Goal: Contribute content: Add original content to the website for others to see

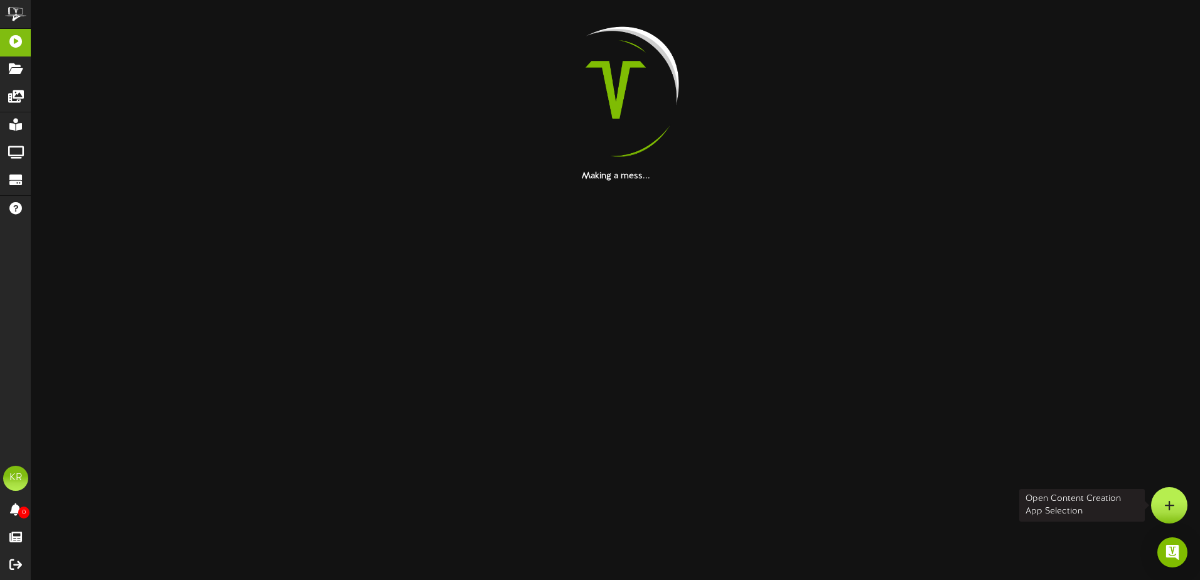
click at [1166, 508] on icon at bounding box center [1169, 504] width 11 height 11
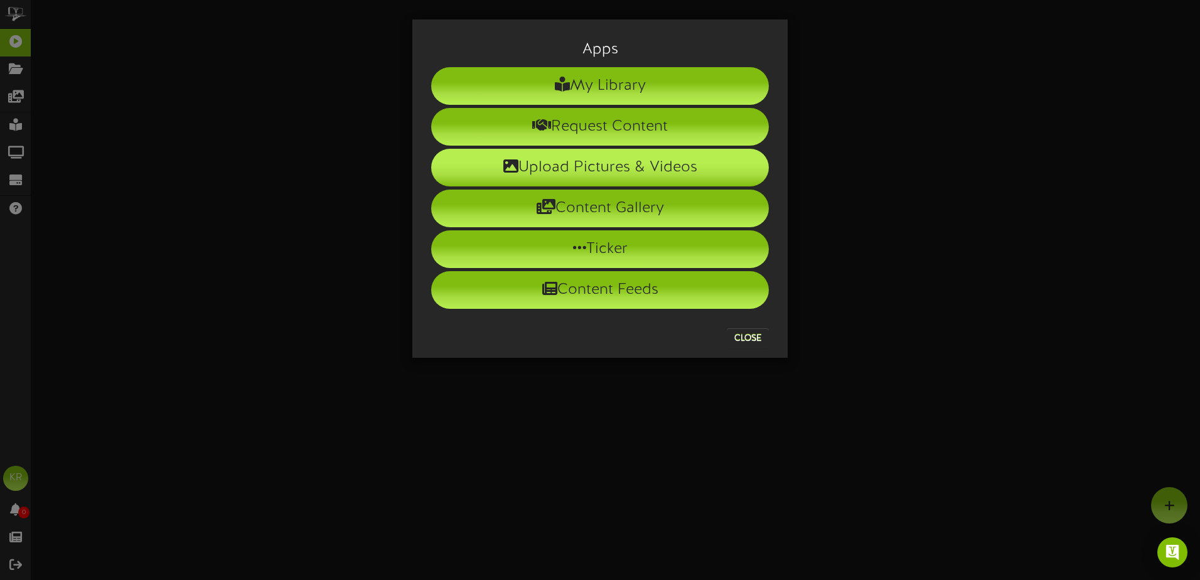
click at [577, 168] on li "Upload Pictures & Videos" at bounding box center [600, 168] width 338 height 38
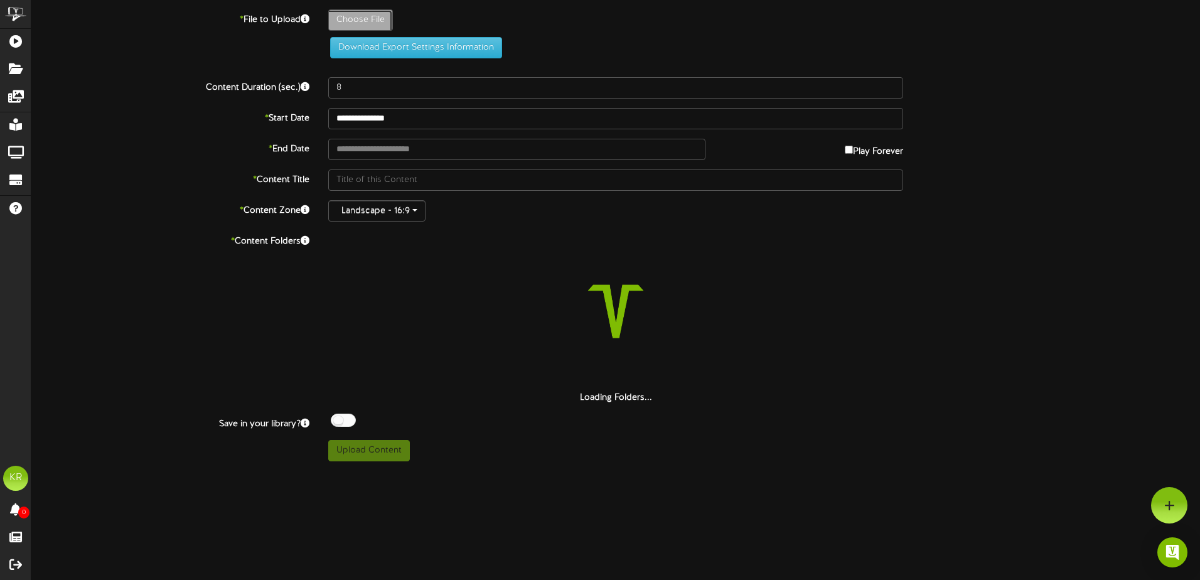
type input "**********"
type input "nevergiveup1"
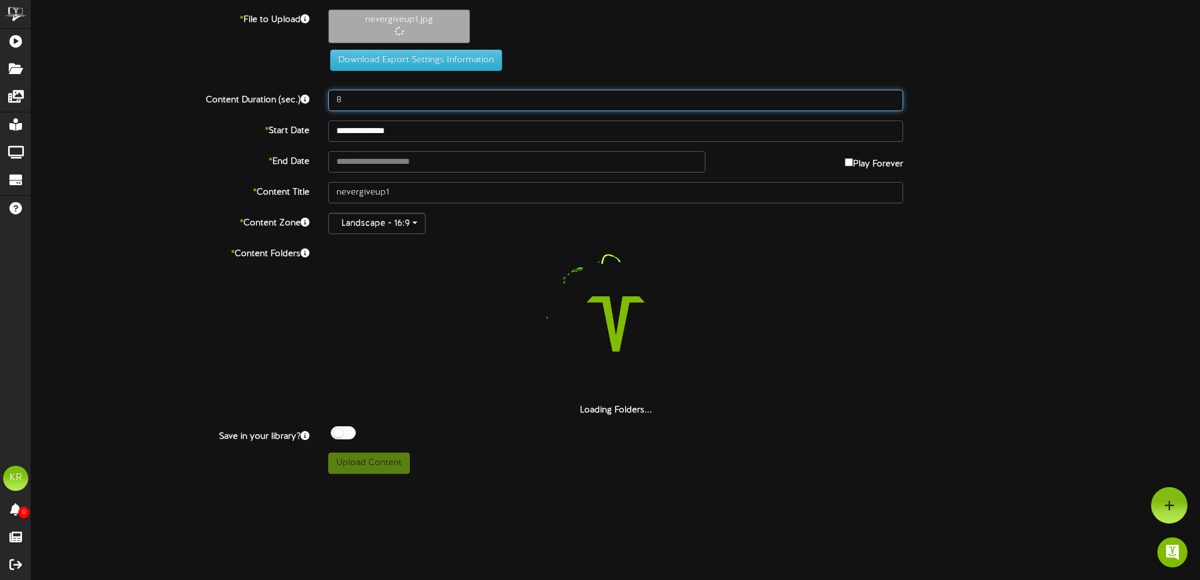
drag, startPoint x: 358, startPoint y: 103, endPoint x: 286, endPoint y: 102, distance: 71.5
click at [288, 102] on div "Content Duration (sec.) 8" at bounding box center [615, 100] width 1187 height 21
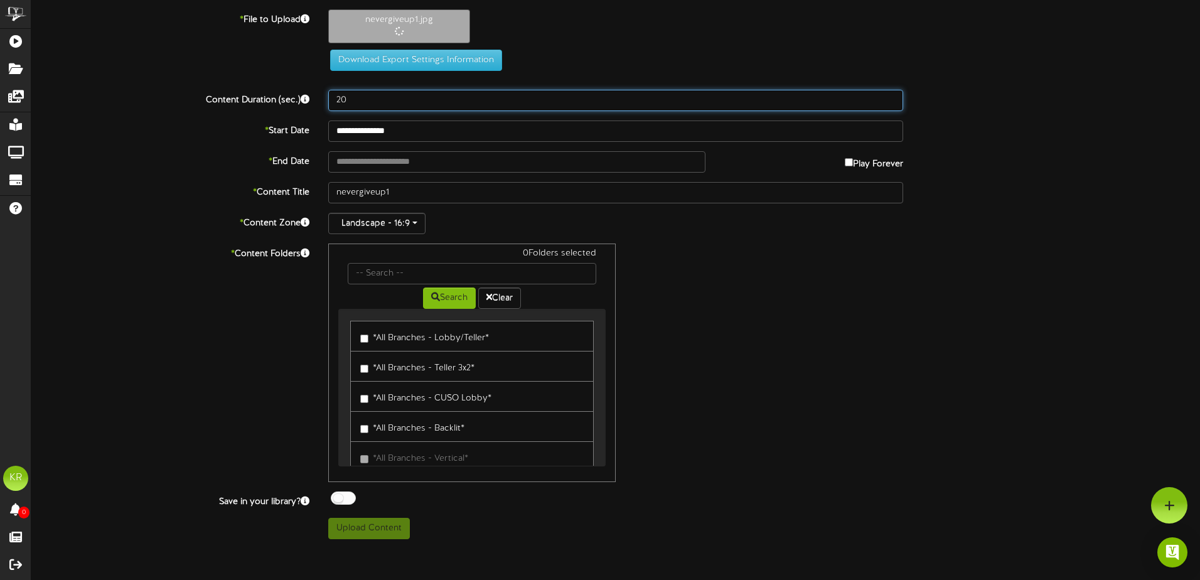
type input "20"
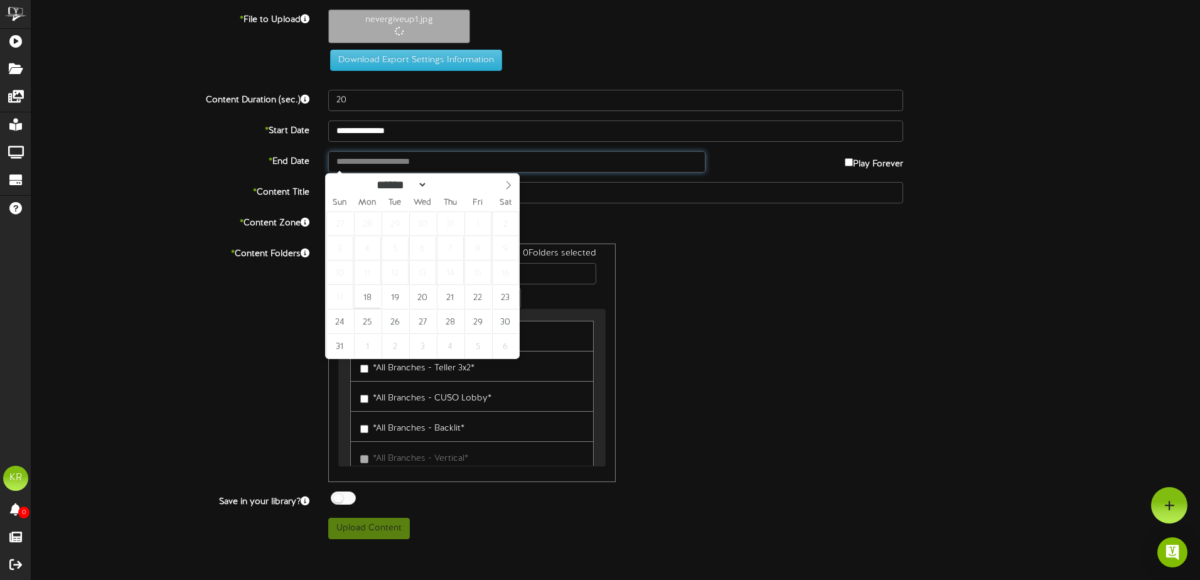
click at [402, 162] on input "text" at bounding box center [516, 161] width 377 height 21
type input "**********"
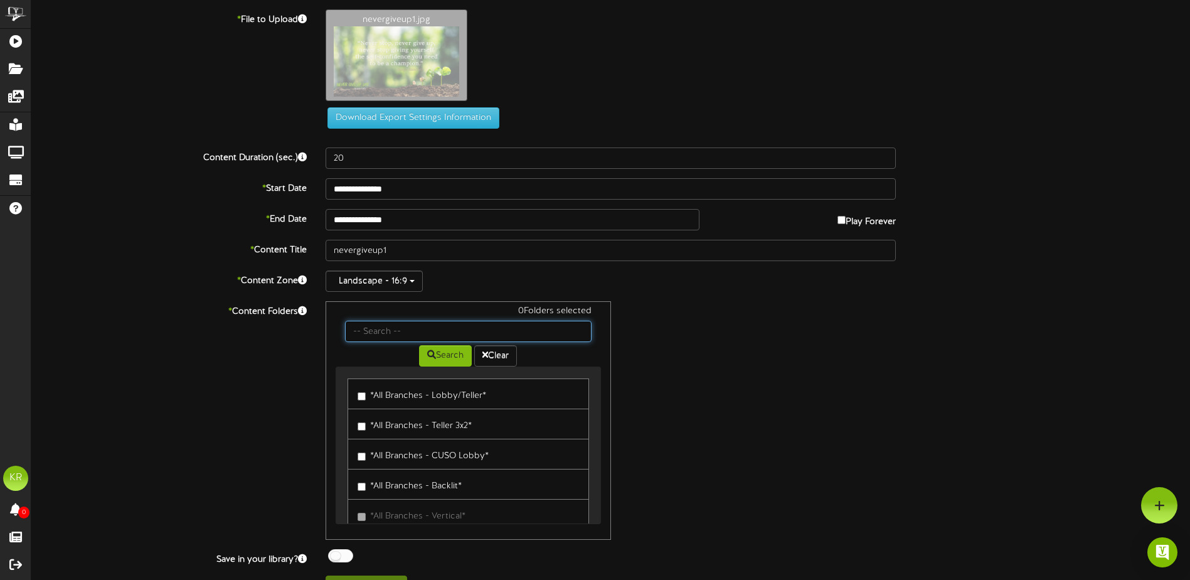
click at [376, 336] on input "text" at bounding box center [468, 331] width 246 height 21
type input "Center"
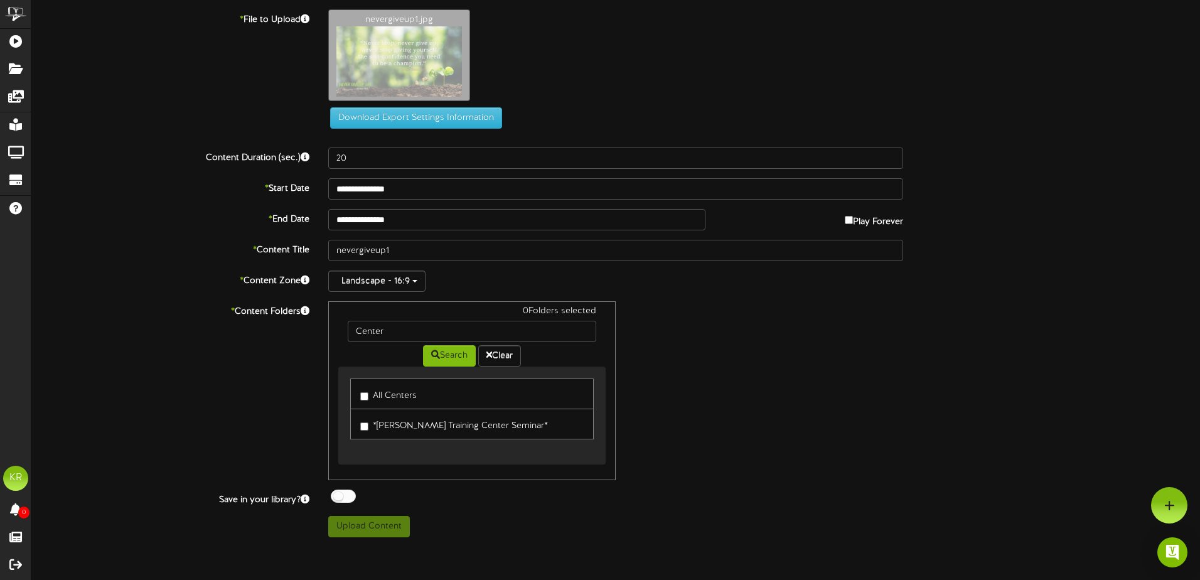
click at [397, 393] on label "All Centers" at bounding box center [388, 393] width 56 height 17
click at [342, 504] on span at bounding box center [340, 497] width 24 height 16
click at [343, 501] on div at bounding box center [343, 495] width 25 height 13
click at [381, 524] on button "Upload Content" at bounding box center [369, 526] width 82 height 21
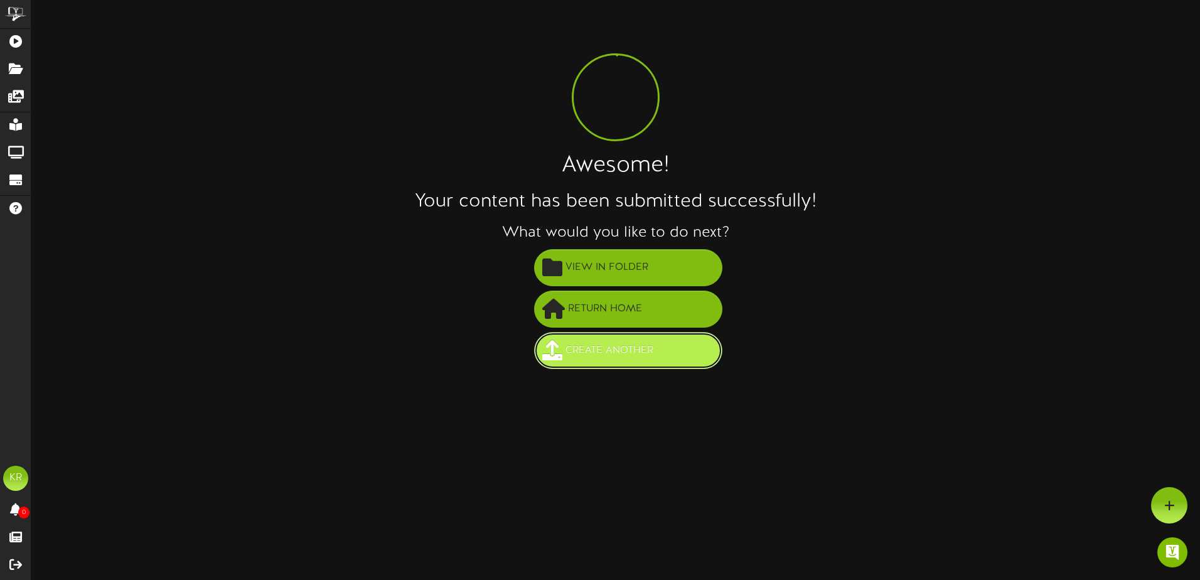
click at [594, 344] on span "Create Another" at bounding box center [609, 350] width 94 height 21
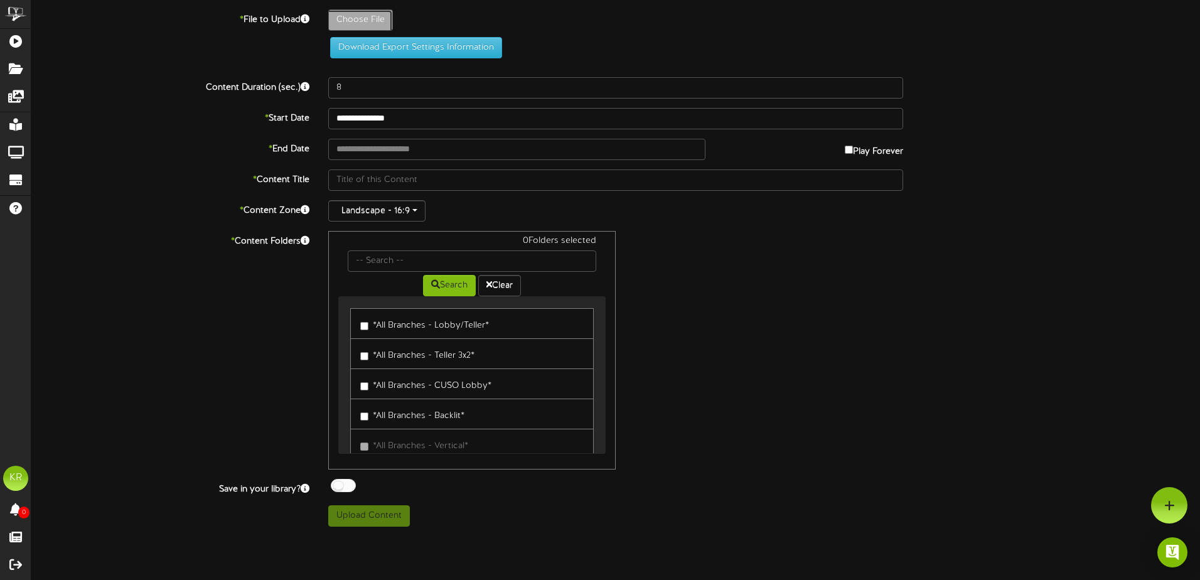
type input "**********"
type input "nevergiveup2"
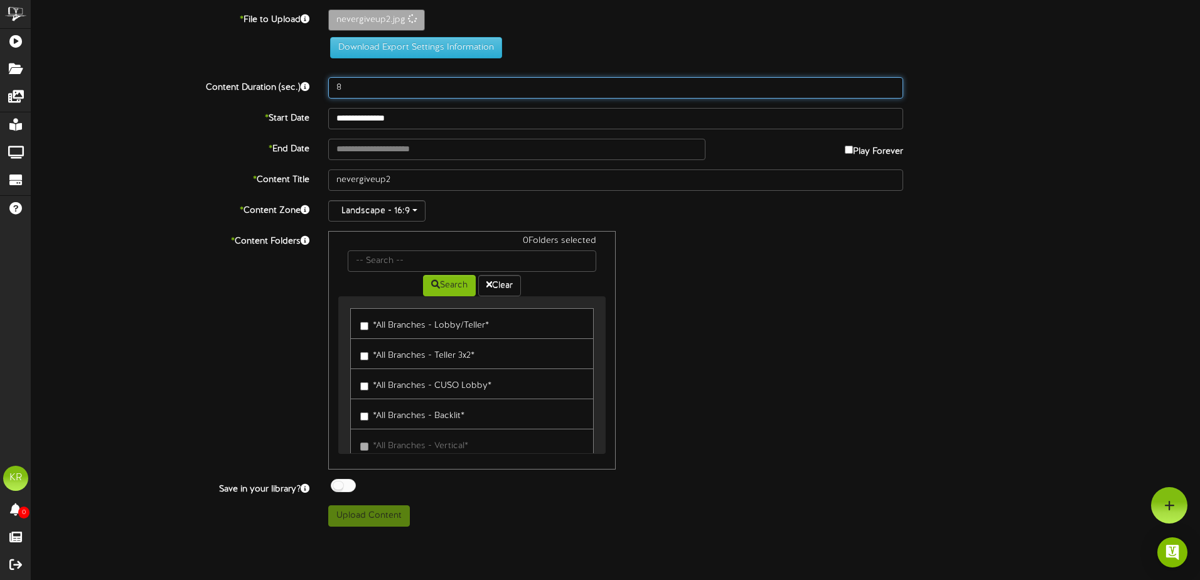
drag, startPoint x: 359, startPoint y: 88, endPoint x: 304, endPoint y: 84, distance: 54.8
click at [304, 84] on div "**********" at bounding box center [615, 267] width 1168 height 517
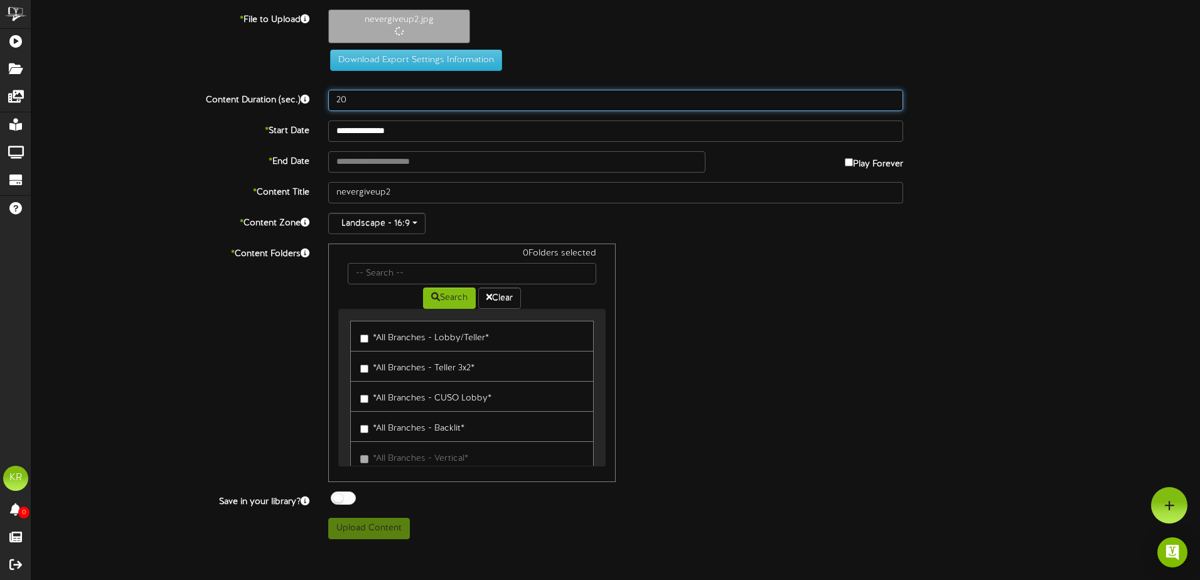
type input "20"
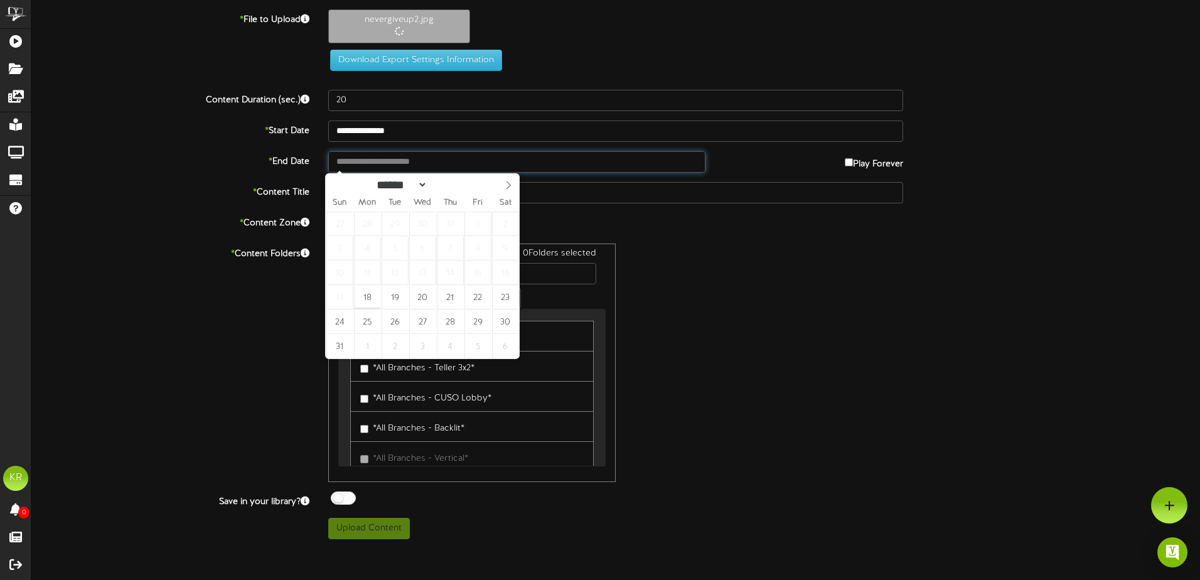
click at [356, 161] on input "text" at bounding box center [516, 161] width 377 height 21
type input "**********"
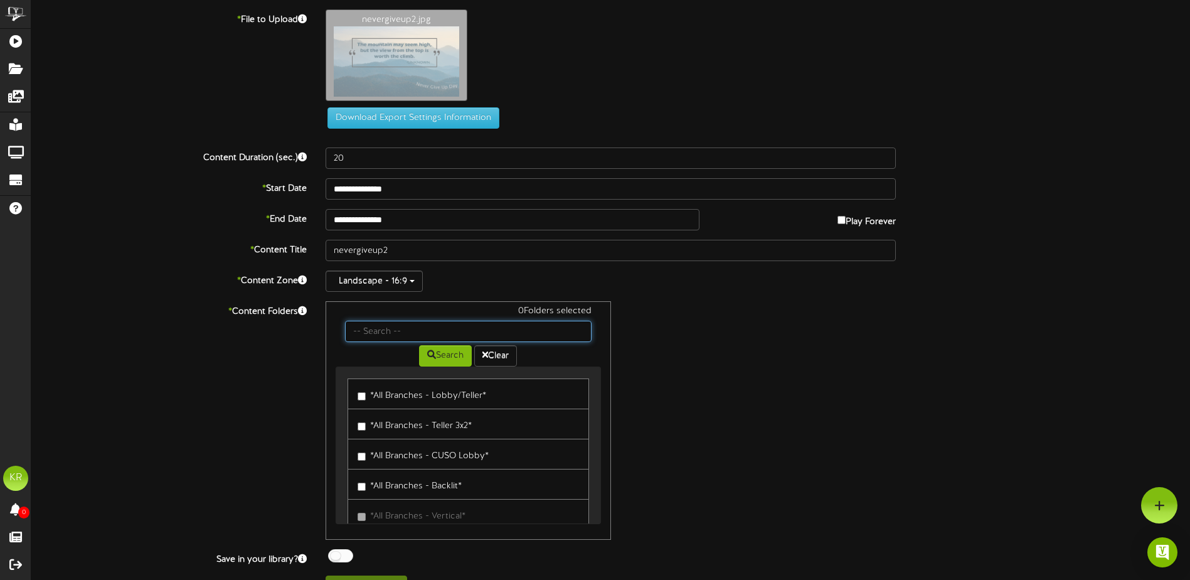
click at [379, 327] on input "text" at bounding box center [468, 331] width 246 height 21
type input "Center"
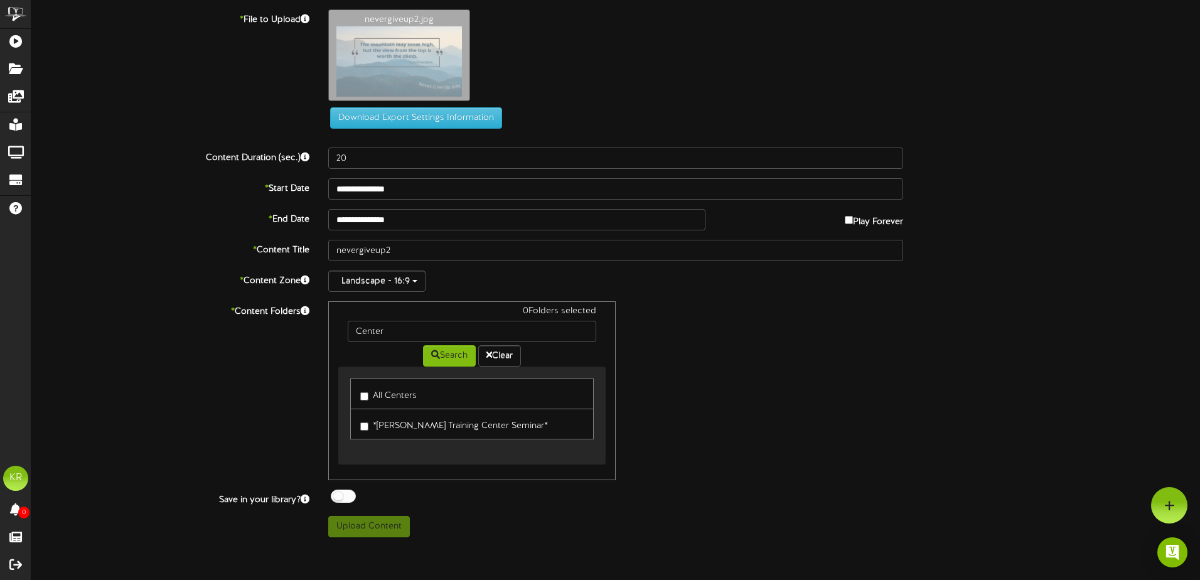
click at [385, 393] on label "All Centers" at bounding box center [388, 393] width 56 height 17
click at [345, 494] on div at bounding box center [343, 495] width 25 height 13
click at [361, 524] on button "Upload Content" at bounding box center [369, 526] width 82 height 21
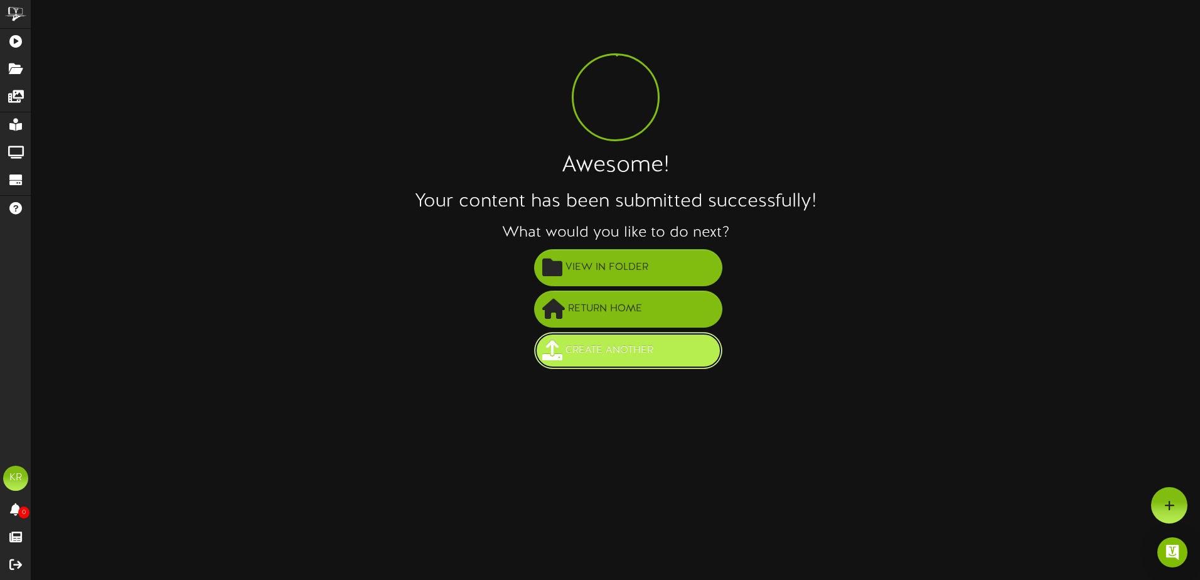
click at [640, 353] on span "Create Another" at bounding box center [609, 350] width 94 height 21
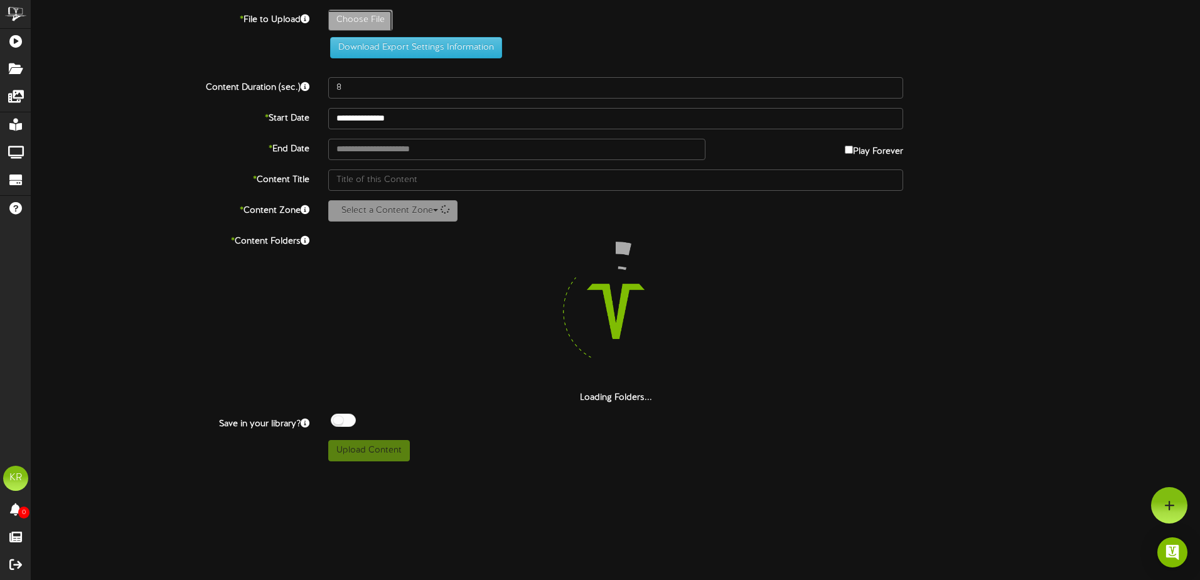
type input "**********"
type input "Nevergiveup3"
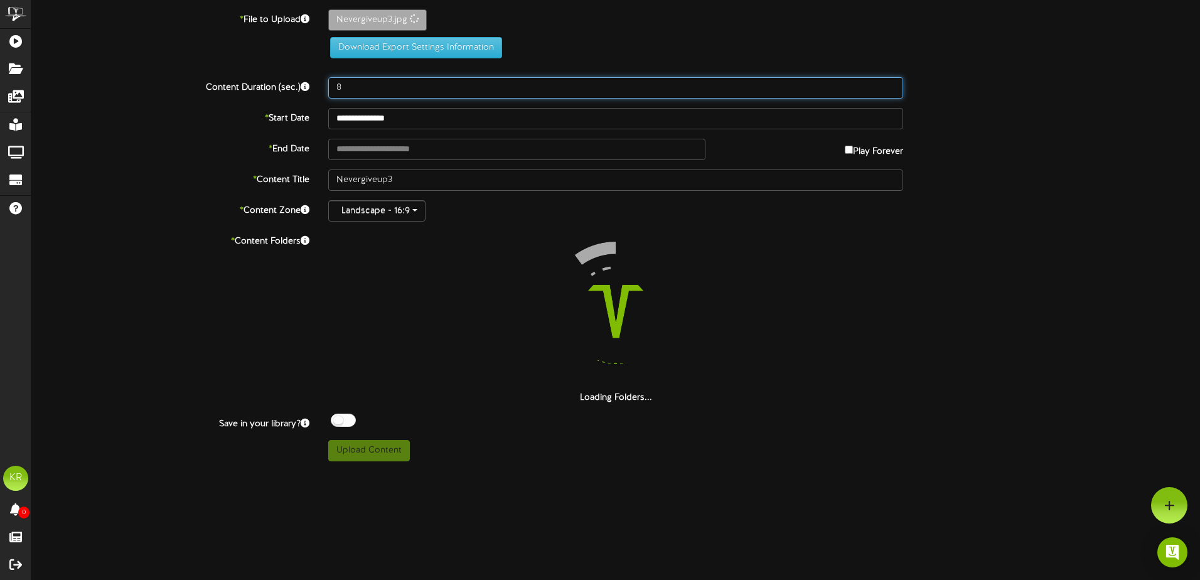
click at [306, 81] on div "Content Duration (sec.) 8" at bounding box center [615, 87] width 1187 height 21
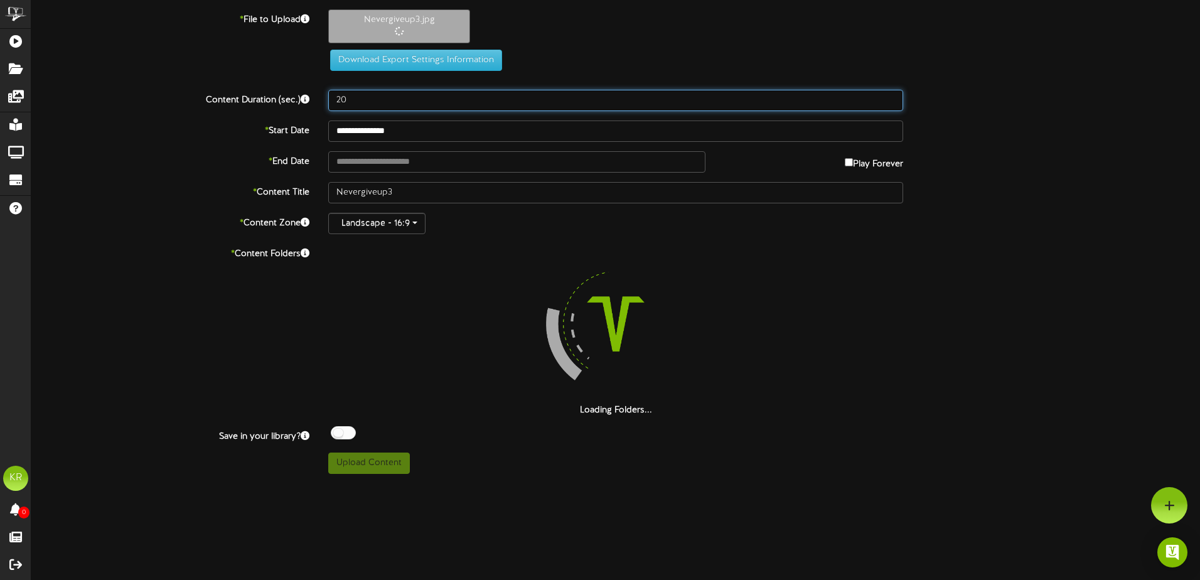
type input "20"
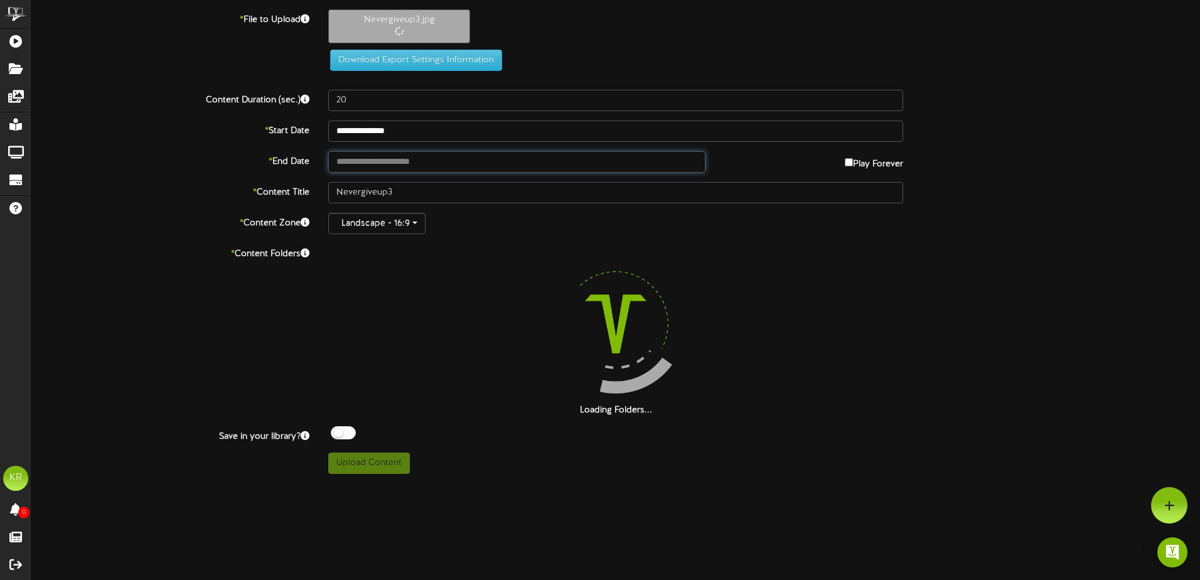
click at [373, 164] on input "text" at bounding box center [516, 161] width 377 height 21
type input "**********"
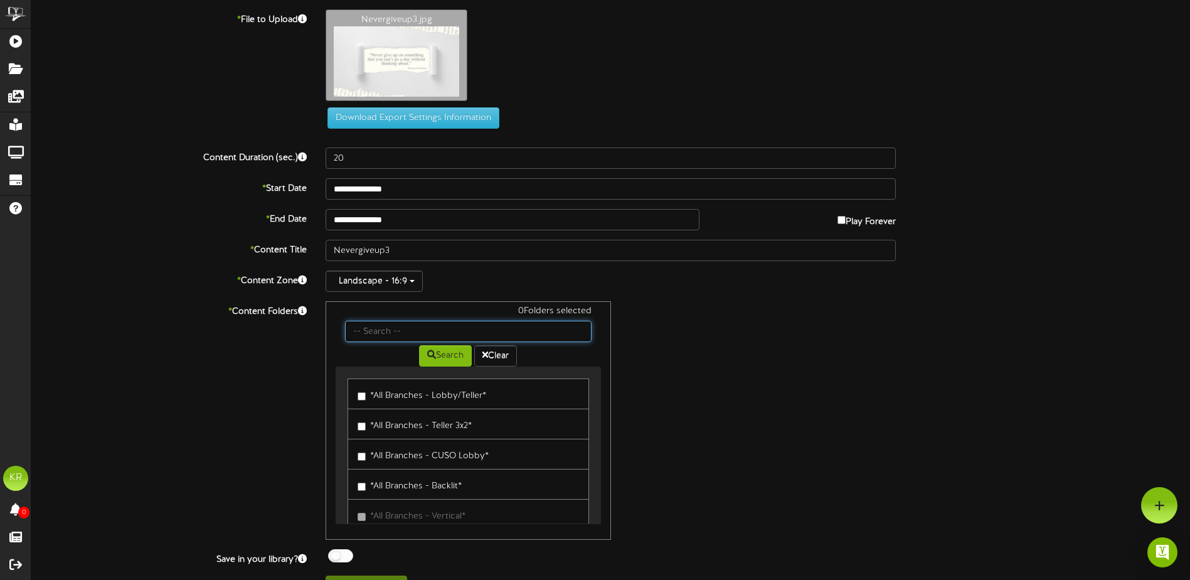
click at [387, 328] on input "text" at bounding box center [468, 331] width 246 height 21
type input "Center"
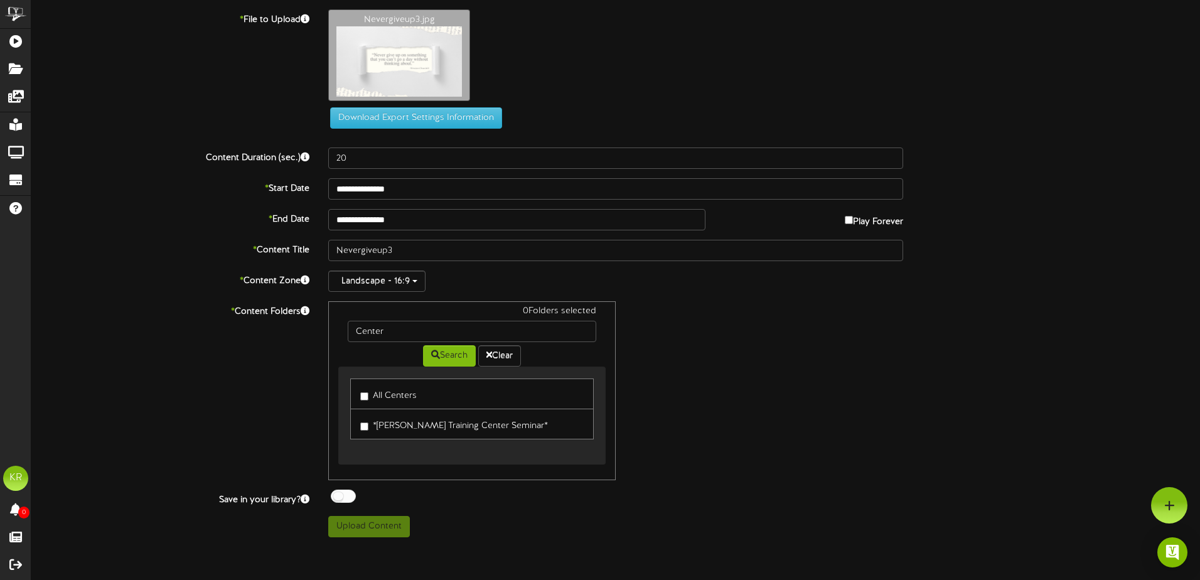
click at [383, 389] on label "All Centers" at bounding box center [388, 393] width 56 height 17
click at [341, 498] on div at bounding box center [343, 495] width 25 height 13
click at [385, 526] on button "Upload Content" at bounding box center [369, 526] width 82 height 21
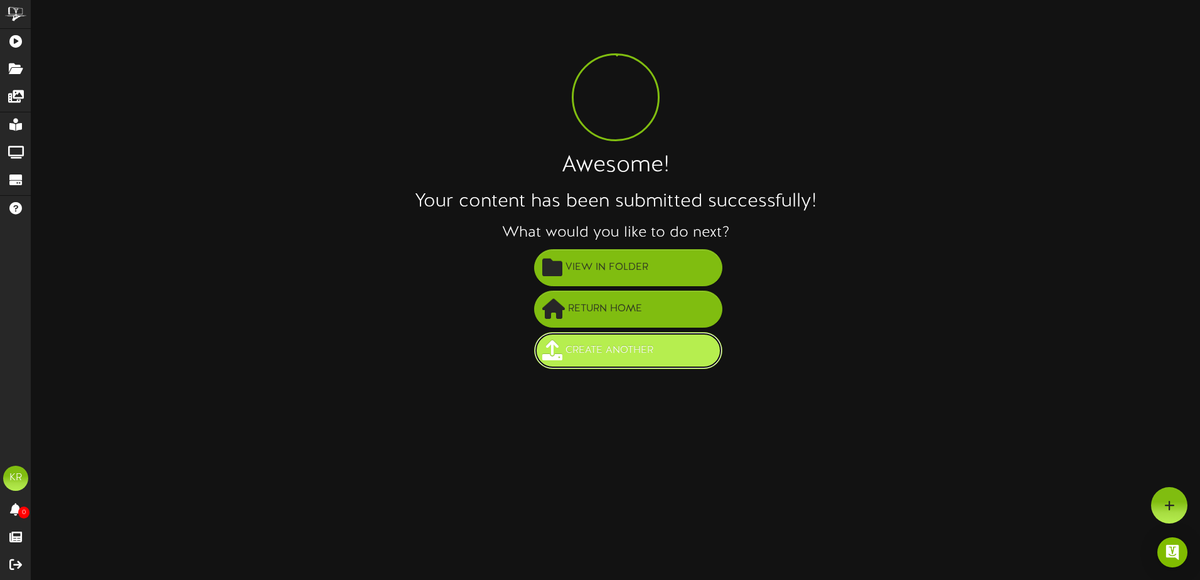
click at [602, 354] on span "Create Another" at bounding box center [609, 350] width 94 height 21
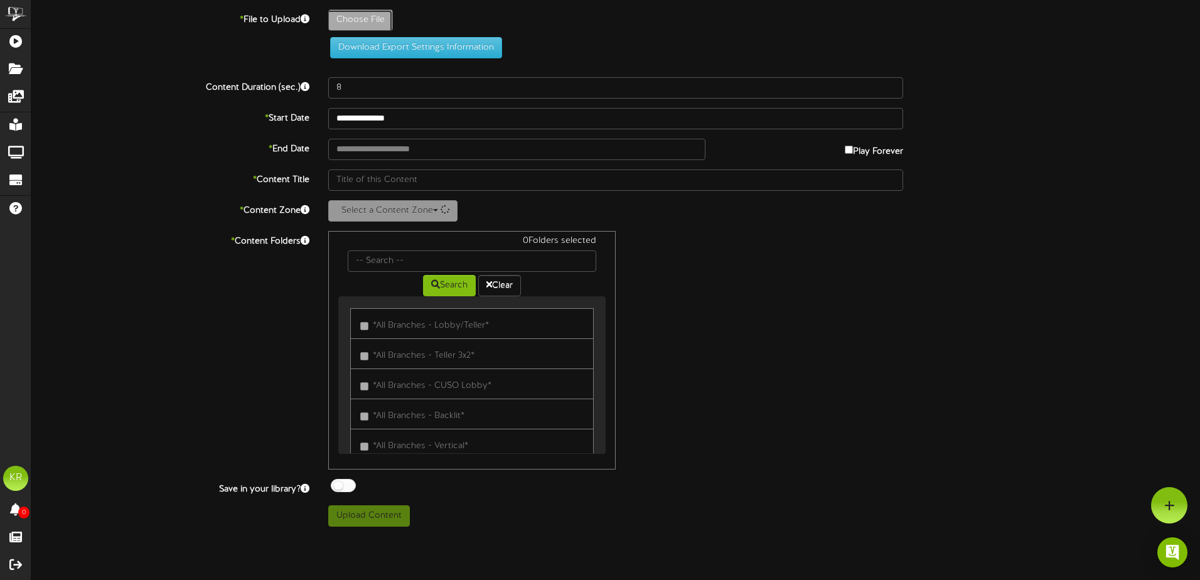
type input "**********"
type input "nevergiveup4"
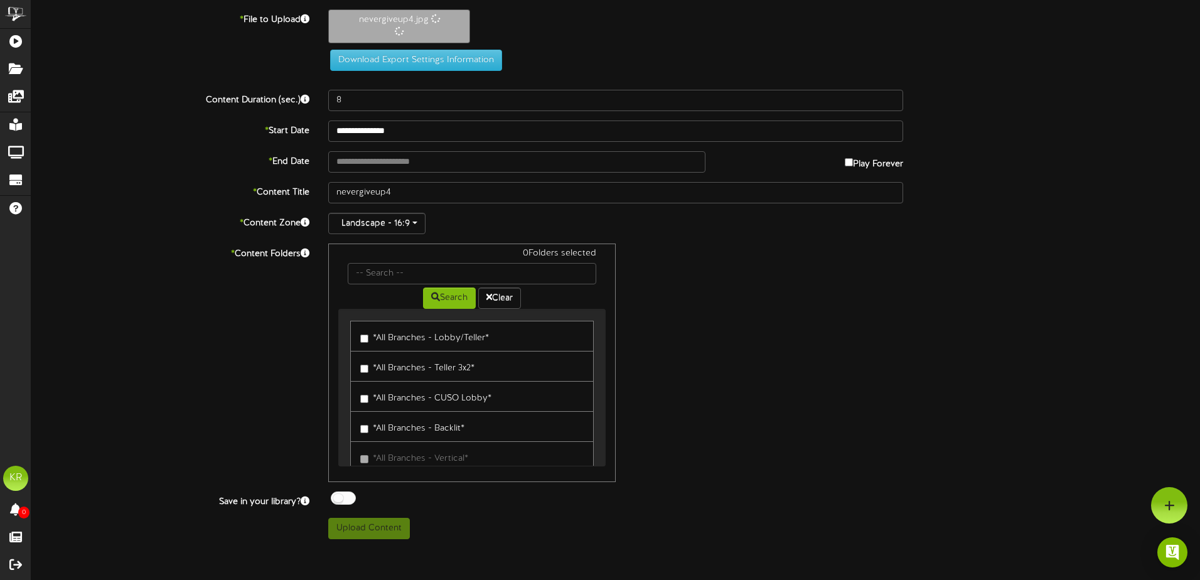
click at [344, 84] on div "**********" at bounding box center [615, 274] width 1168 height 530
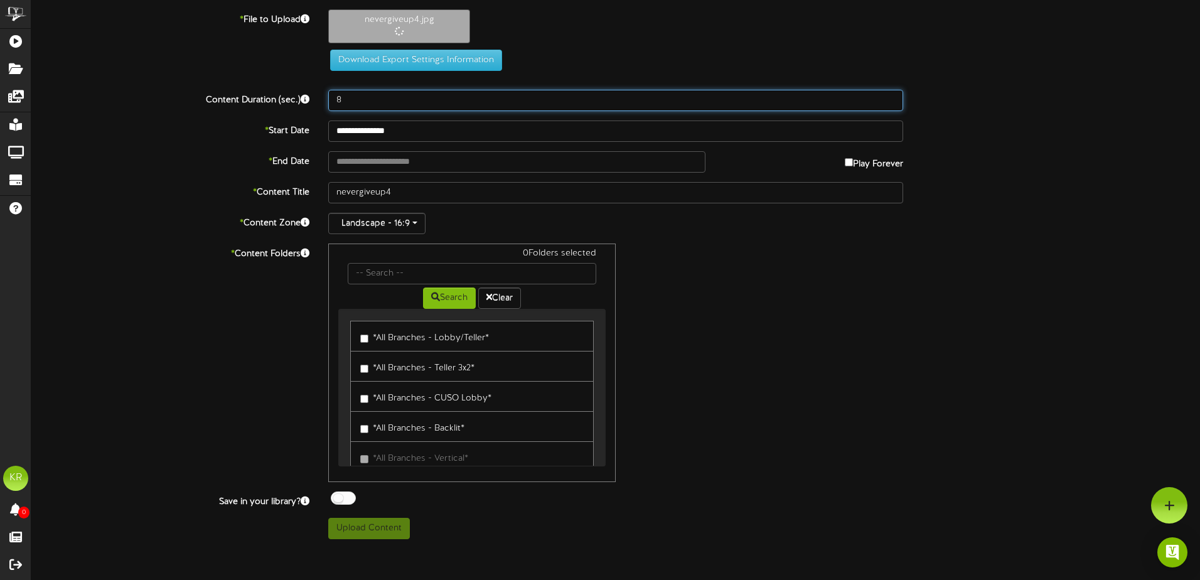
drag, startPoint x: 356, startPoint y: 97, endPoint x: 217, endPoint y: 98, distance: 139.3
click at [216, 98] on div "Content Duration (sec.) 8" at bounding box center [615, 100] width 1187 height 21
type input "20"
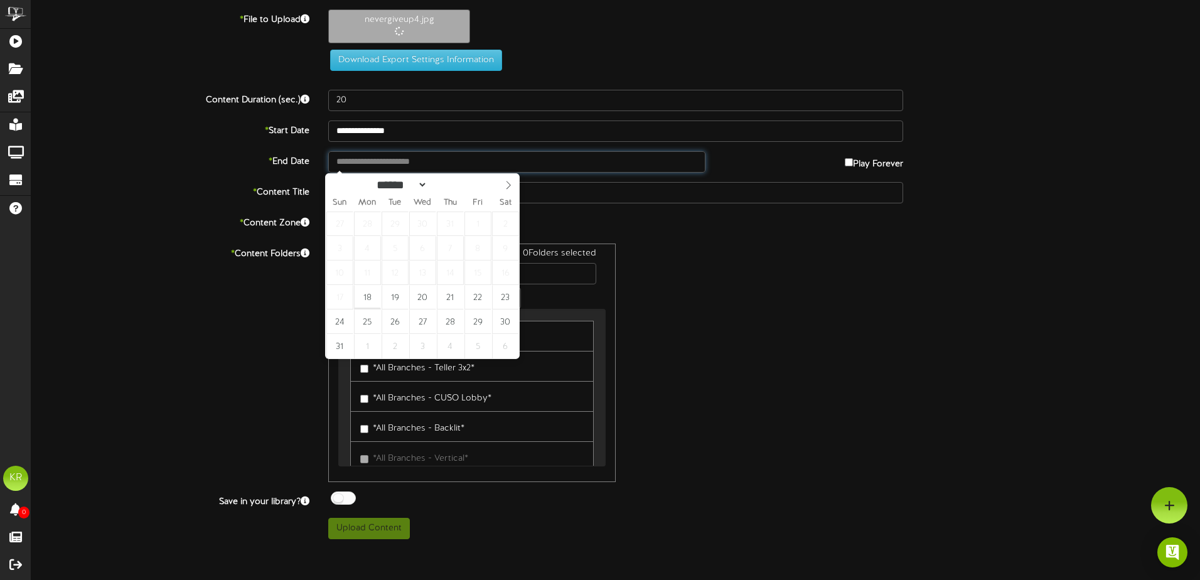
click at [379, 159] on input "text" at bounding box center [516, 161] width 377 height 21
type input "**********"
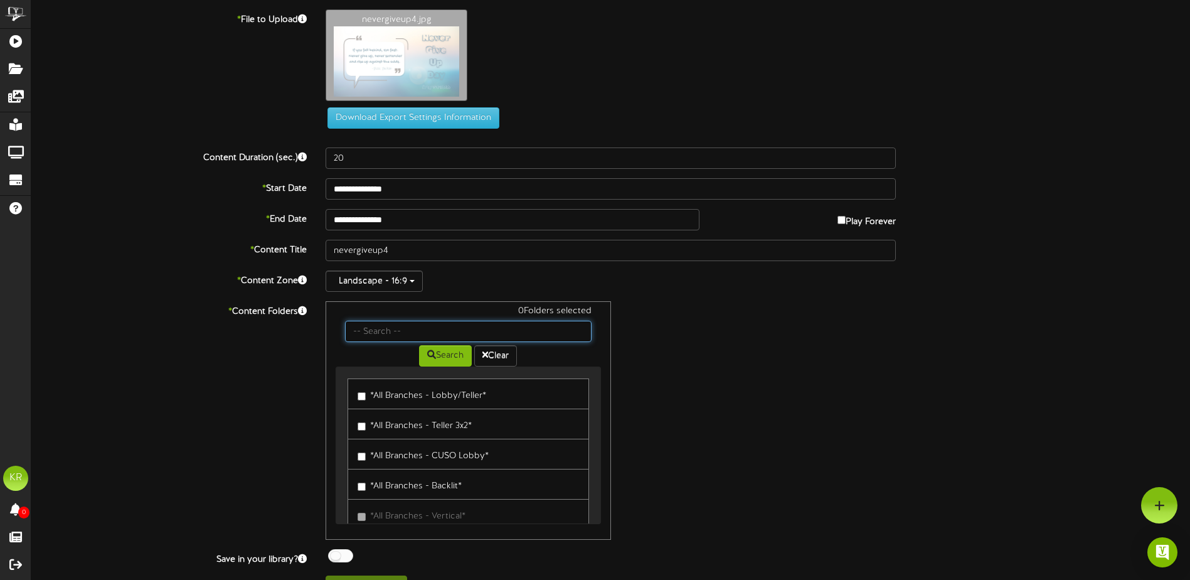
click at [380, 334] on input "text" at bounding box center [468, 331] width 246 height 21
type input "Center"
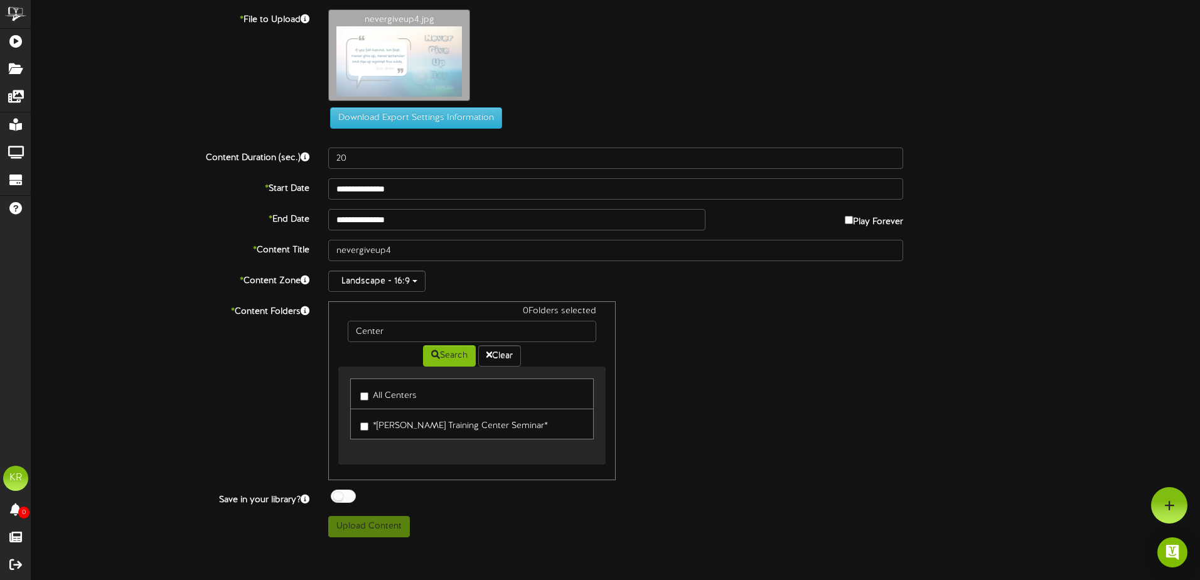
click at [379, 394] on label "All Centers" at bounding box center [388, 393] width 56 height 17
click at [346, 495] on div at bounding box center [343, 495] width 25 height 13
click at [358, 524] on button "Upload Content" at bounding box center [369, 526] width 82 height 21
